Goal: Use online tool/utility: Utilize a website feature to perform a specific function

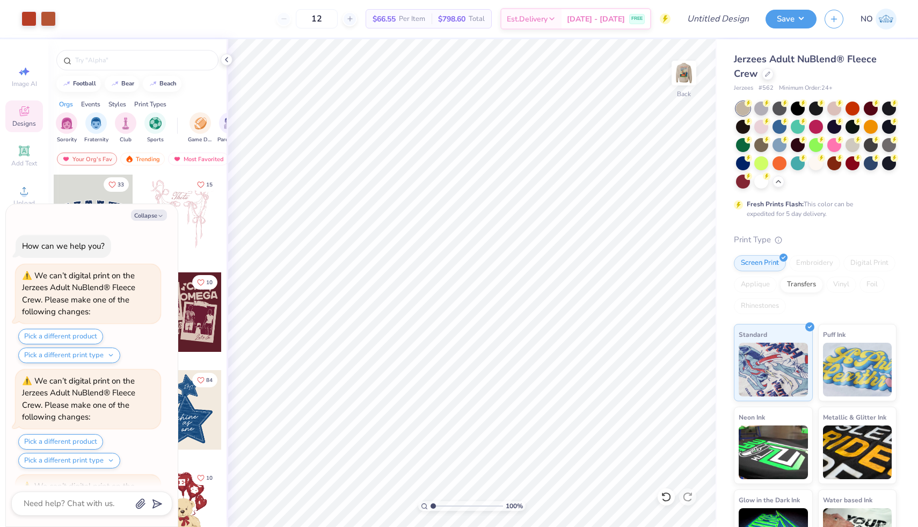
scroll to position [1026, 0]
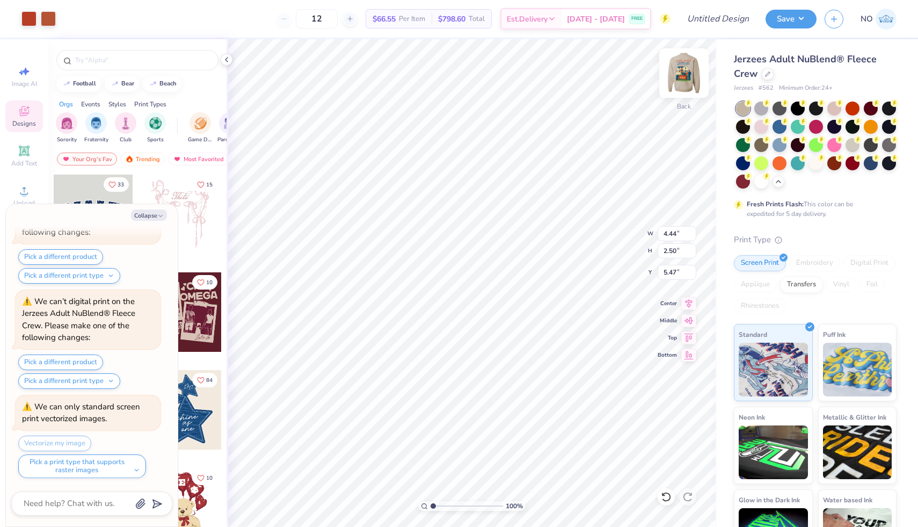
type textarea "x"
type input "4.65"
type textarea "x"
type input "5.32"
type textarea "x"
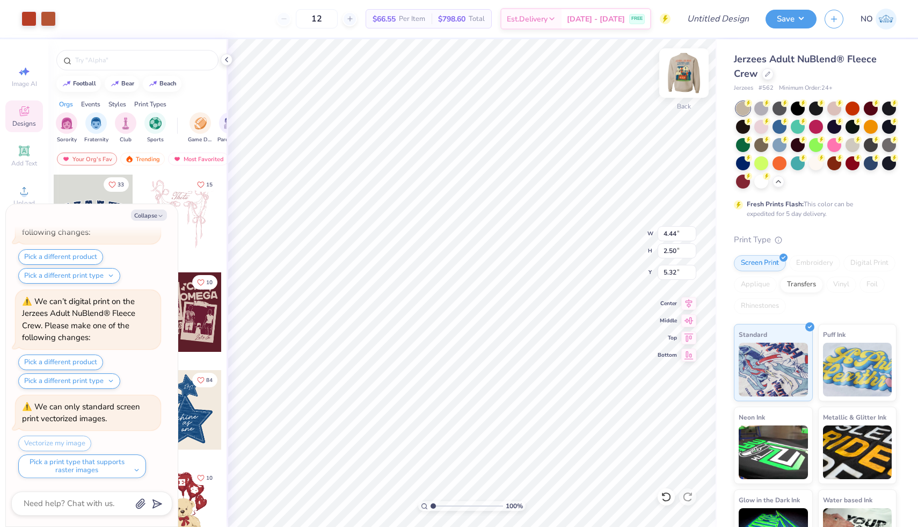
type input "4.74"
type textarea "x"
type input "5.16"
click at [686, 77] on img at bounding box center [683, 73] width 43 height 43
type textarea "x"
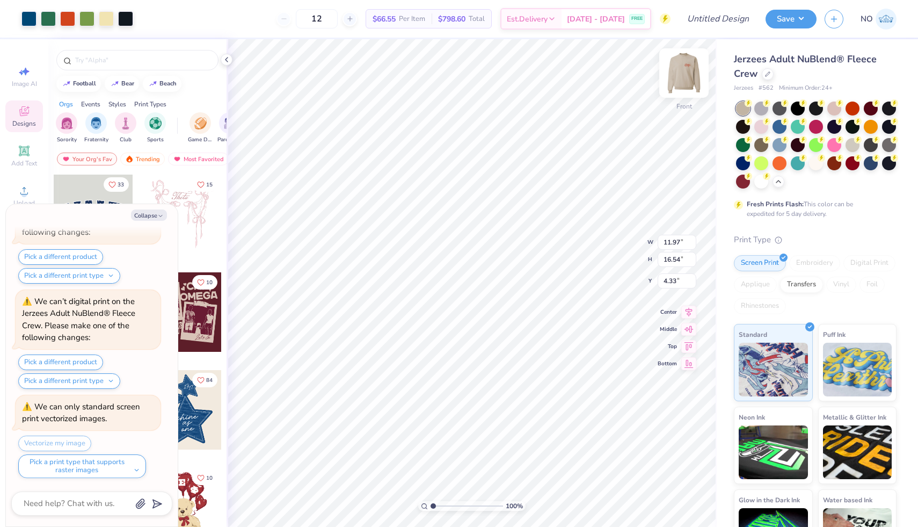
type input "4.35"
type textarea "x"
type input "11.30"
type input "15.62"
type textarea "x"
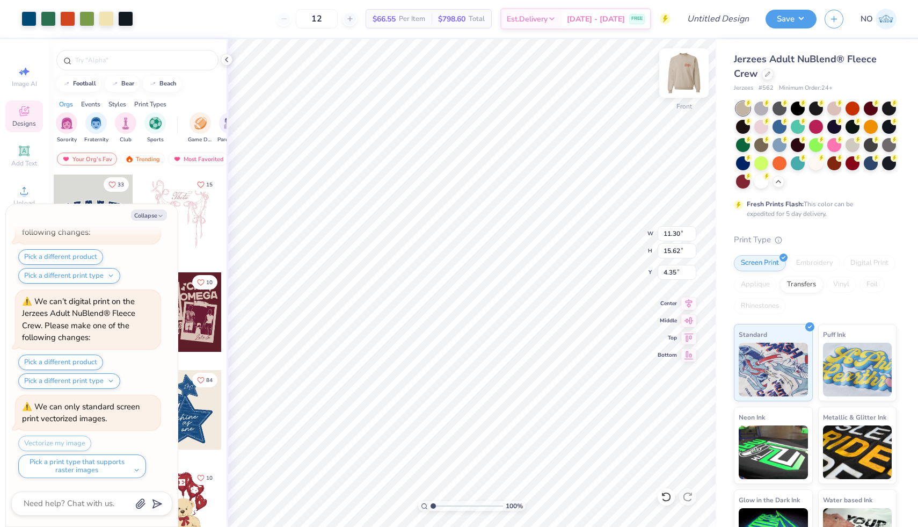
type input "4.92"
click at [153, 219] on button "Collapse" at bounding box center [149, 214] width 36 height 11
type textarea "x"
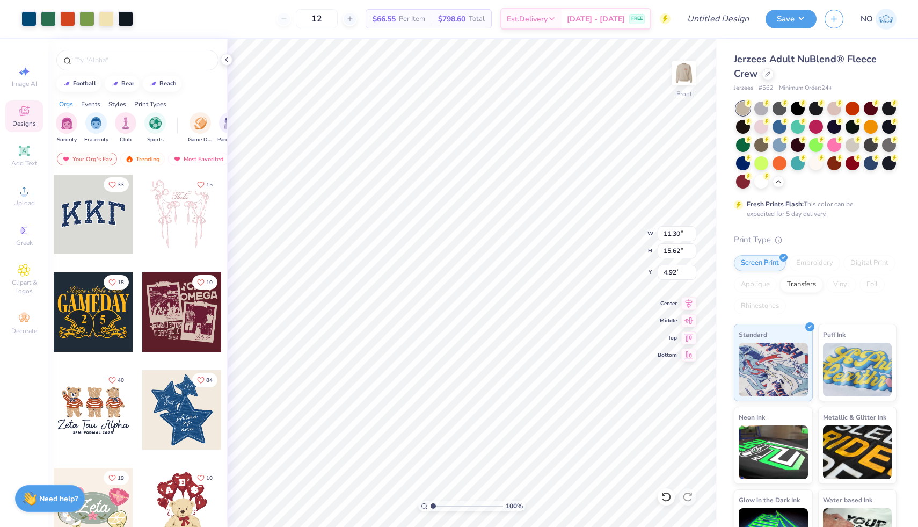
type input "4.93"
click at [742, 101] on div at bounding box center [743, 108] width 14 height 14
click at [686, 74] on img at bounding box center [683, 73] width 43 height 43
